Goal: Task Accomplishment & Management: Manage account settings

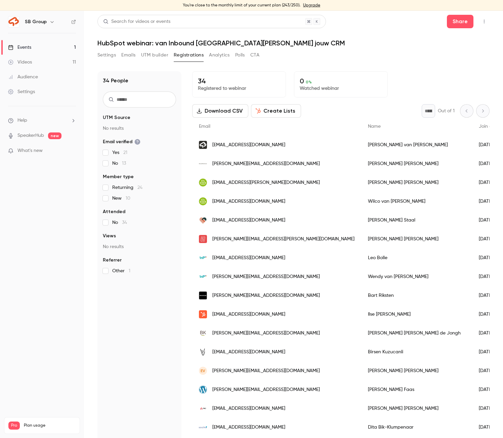
click at [38, 45] on link "Events 1" at bounding box center [42, 47] width 84 height 15
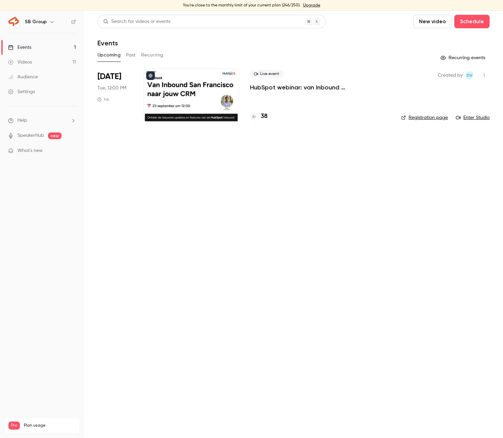
click at [288, 87] on p "HubSpot webinar: van Inbound [GEOGRAPHIC_DATA][PERSON_NAME] jouw CRM" at bounding box center [320, 87] width 140 height 8
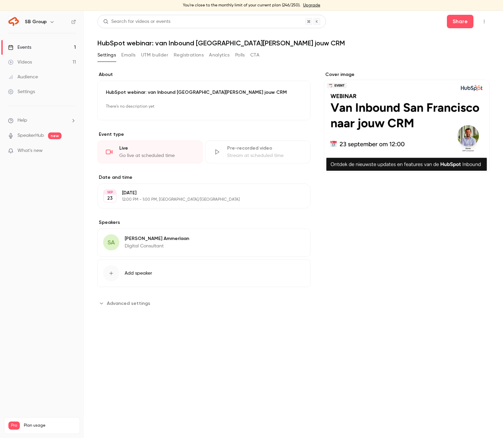
click at [184, 56] on button "Registrations" at bounding box center [189, 55] width 30 height 11
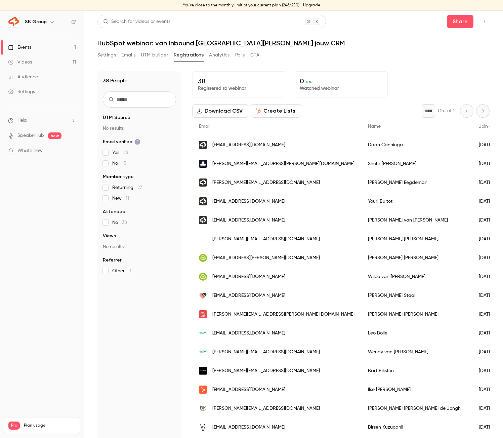
click at [271, 108] on button "Create Lists" at bounding box center [276, 110] width 50 height 13
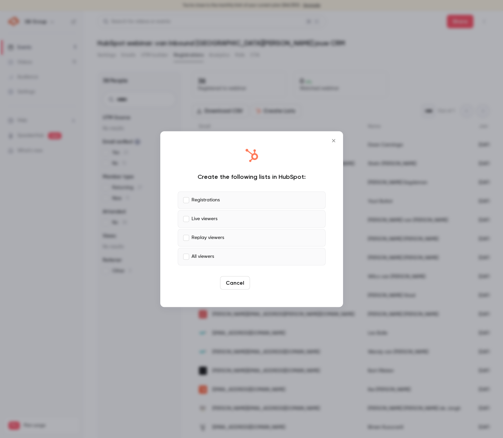
click at [269, 280] on button "Create" at bounding box center [268, 282] width 30 height 13
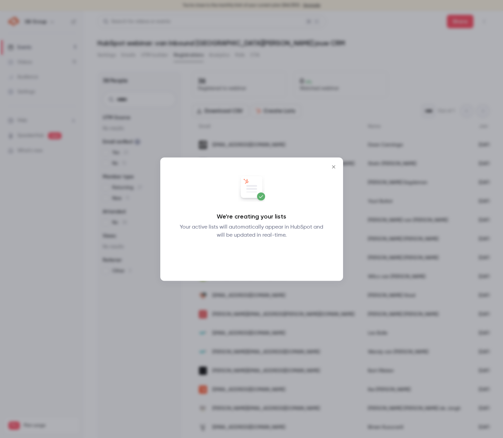
click at [250, 259] on button "Okay" at bounding box center [251, 256] width 25 height 13
